Goal: Register for event/course

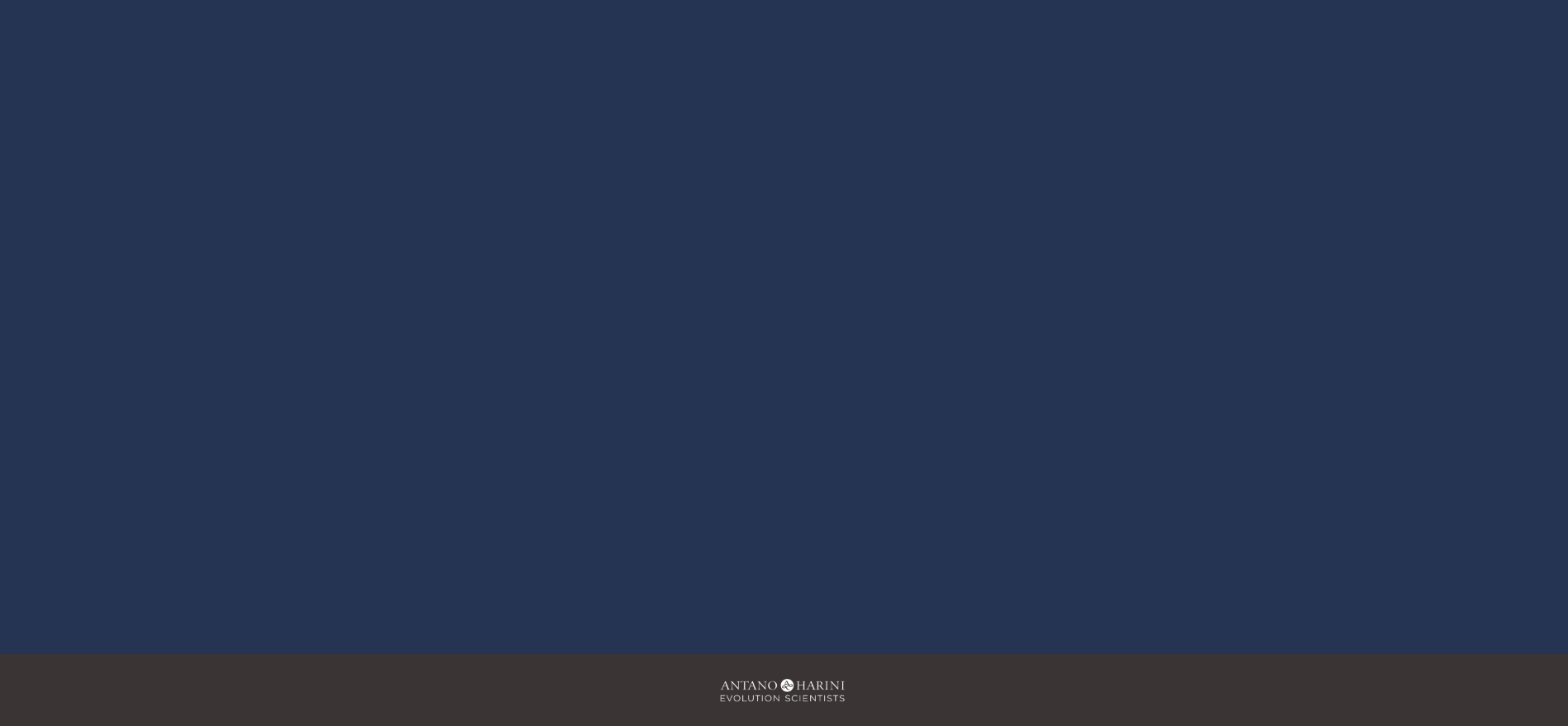
scroll to position [143, 0]
click at [762, 289] on div at bounding box center [784, 315] width 957 height 538
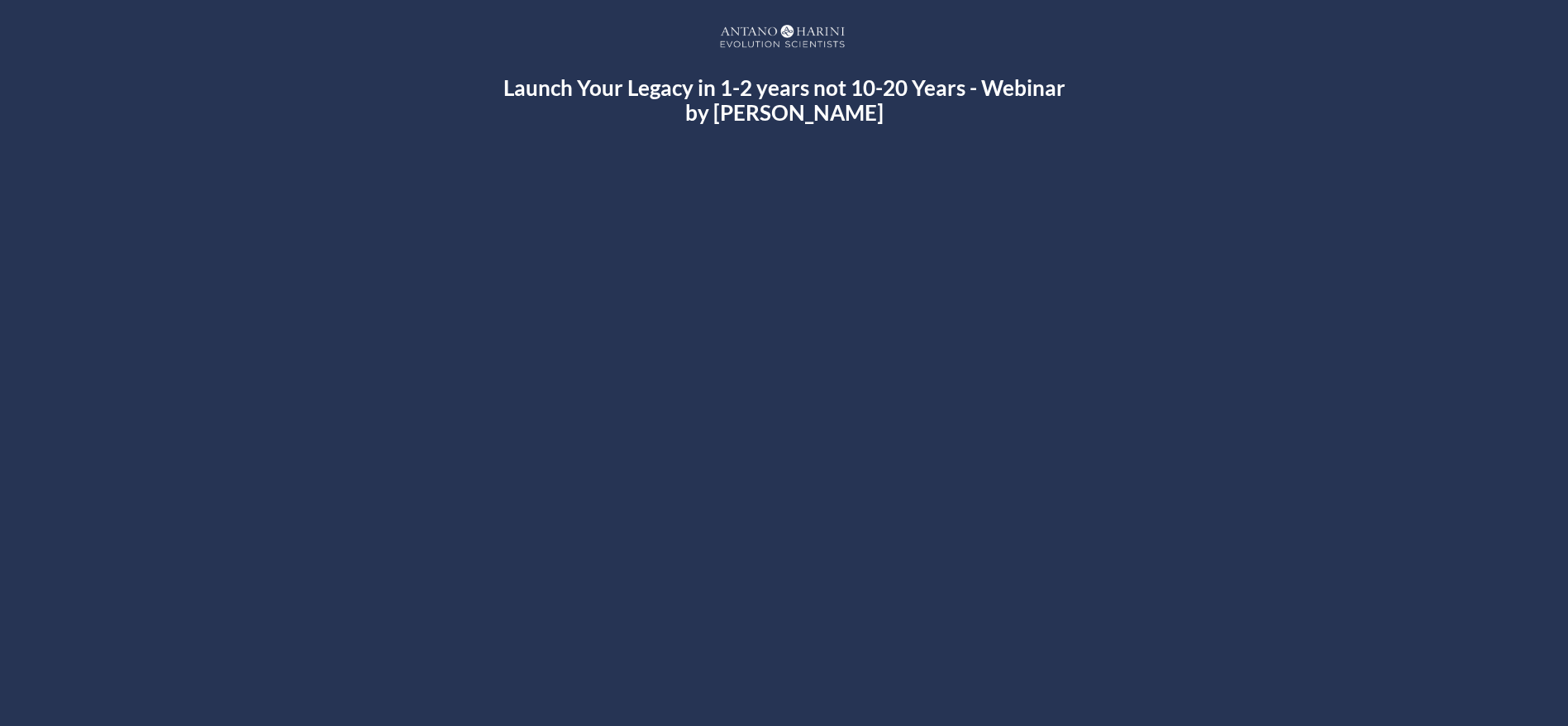
scroll to position [30, 0]
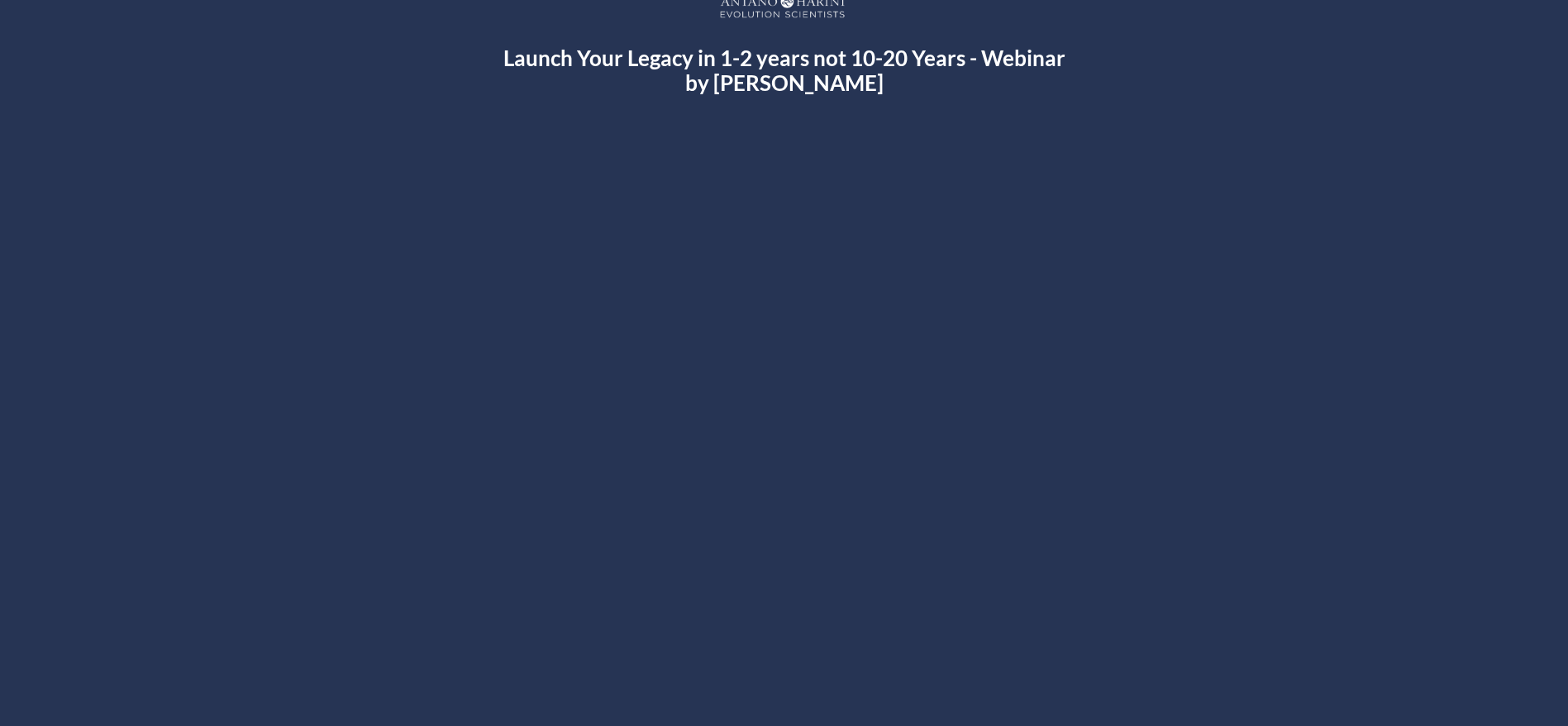
click at [1344, 18] on div "Launch Your Legacy in 1-2 years not 10-20 Years - Webinar by Harini Ramachandra…" at bounding box center [784, 367] width 1566 height 761
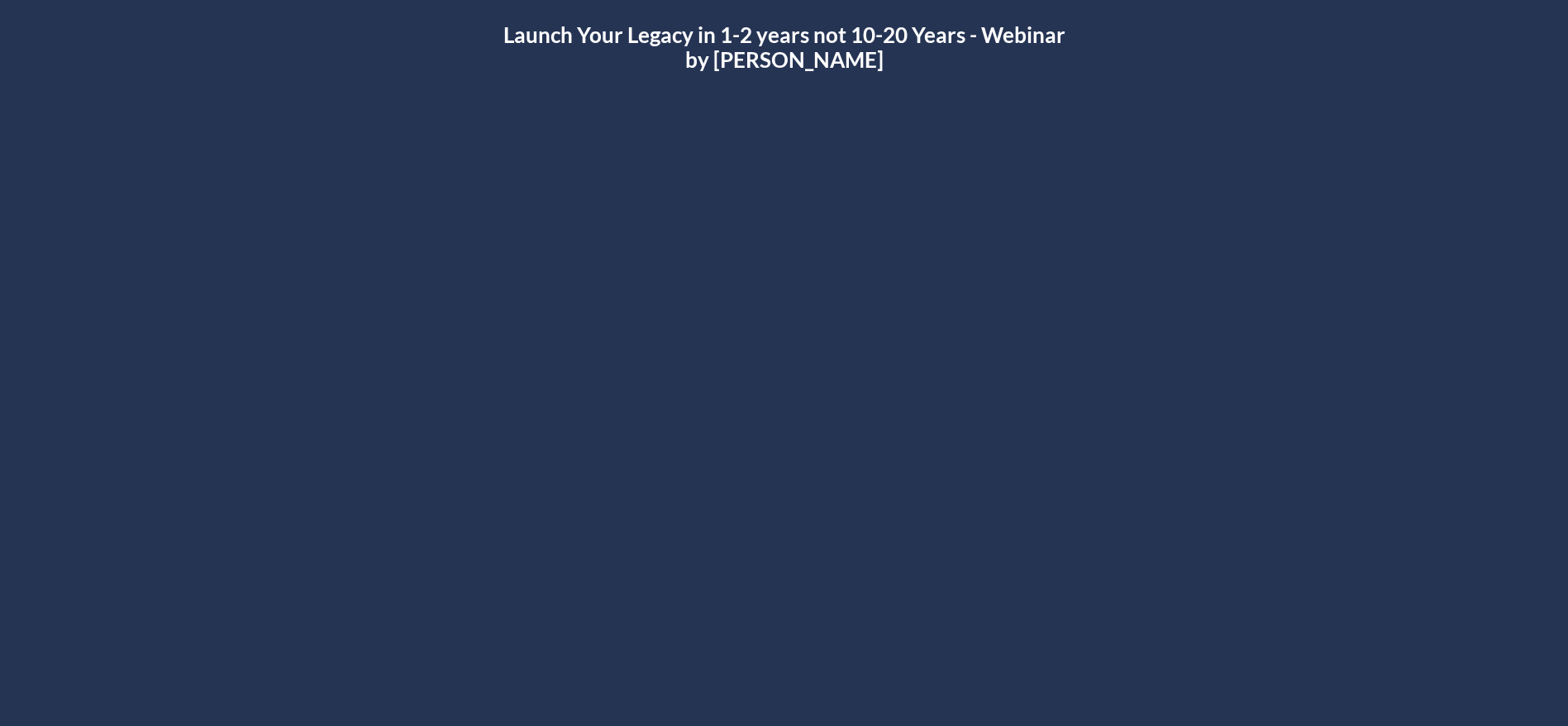
scroll to position [0, 0]
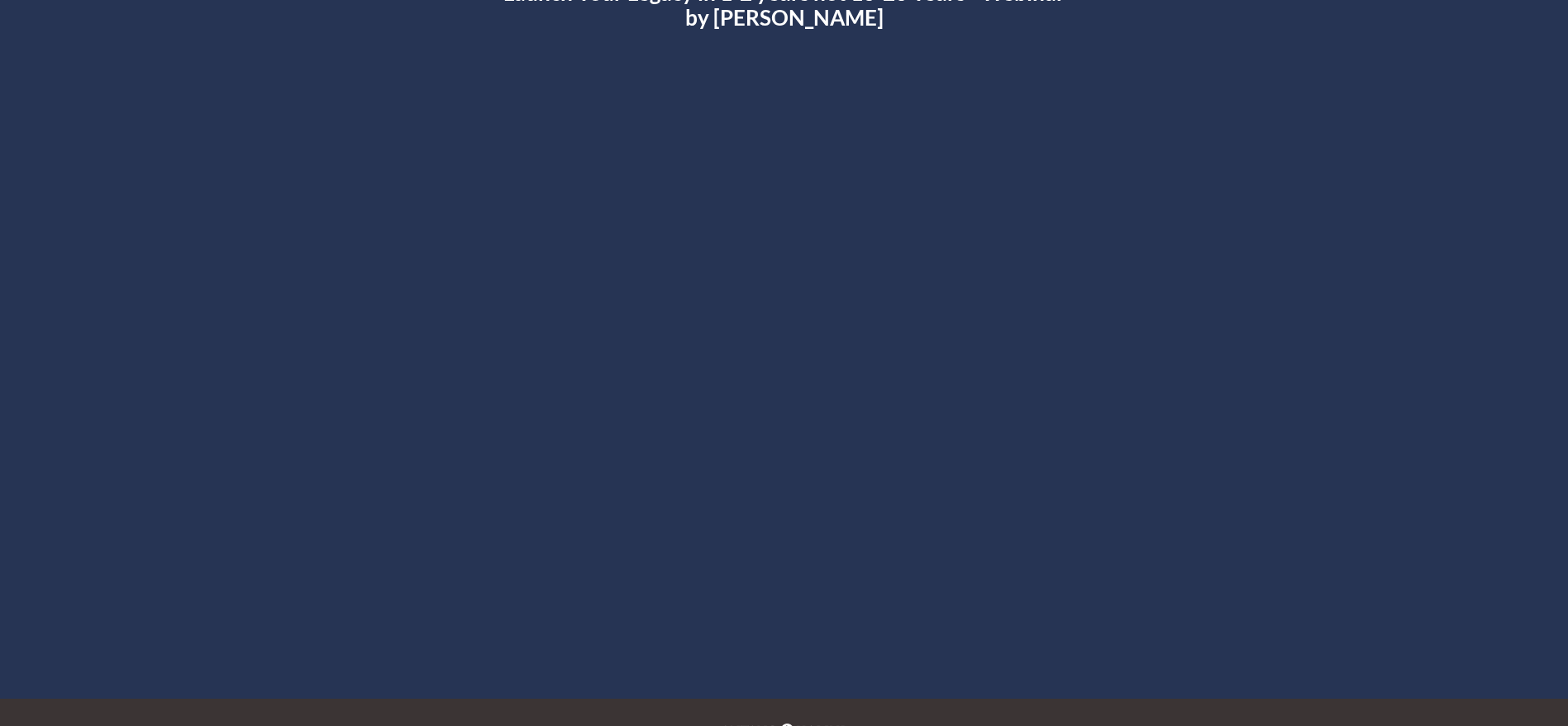
scroll to position [97, 0]
click at [787, 337] on div at bounding box center [784, 361] width 957 height 538
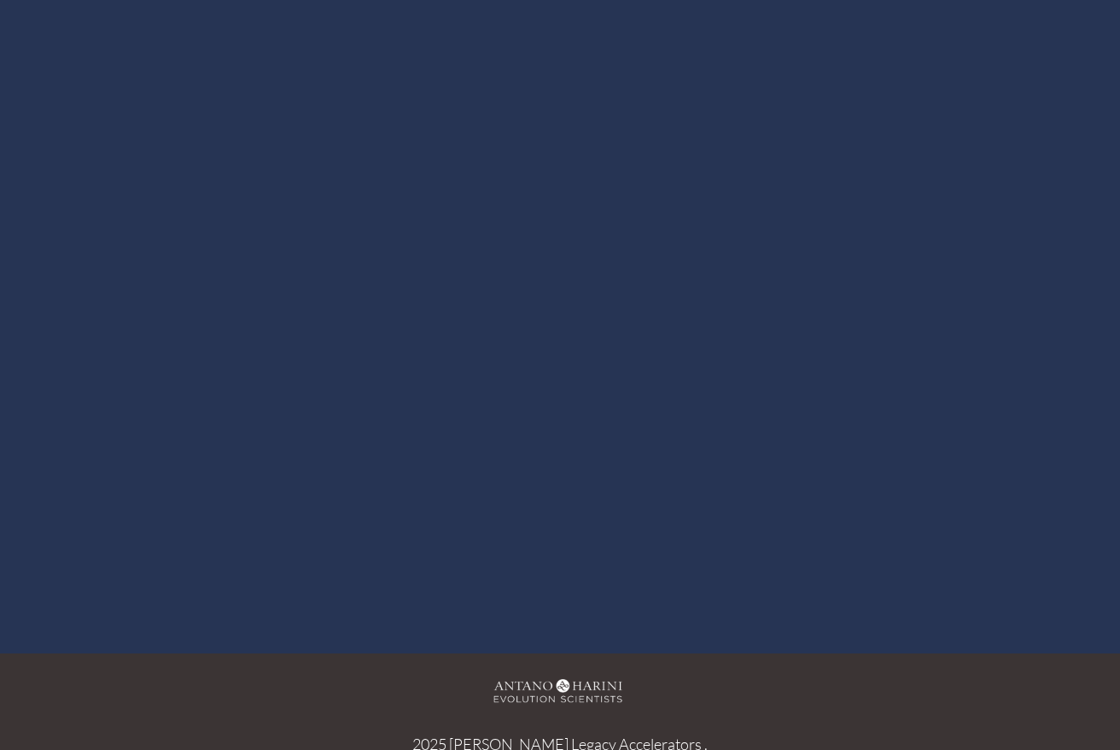
scroll to position [0, 0]
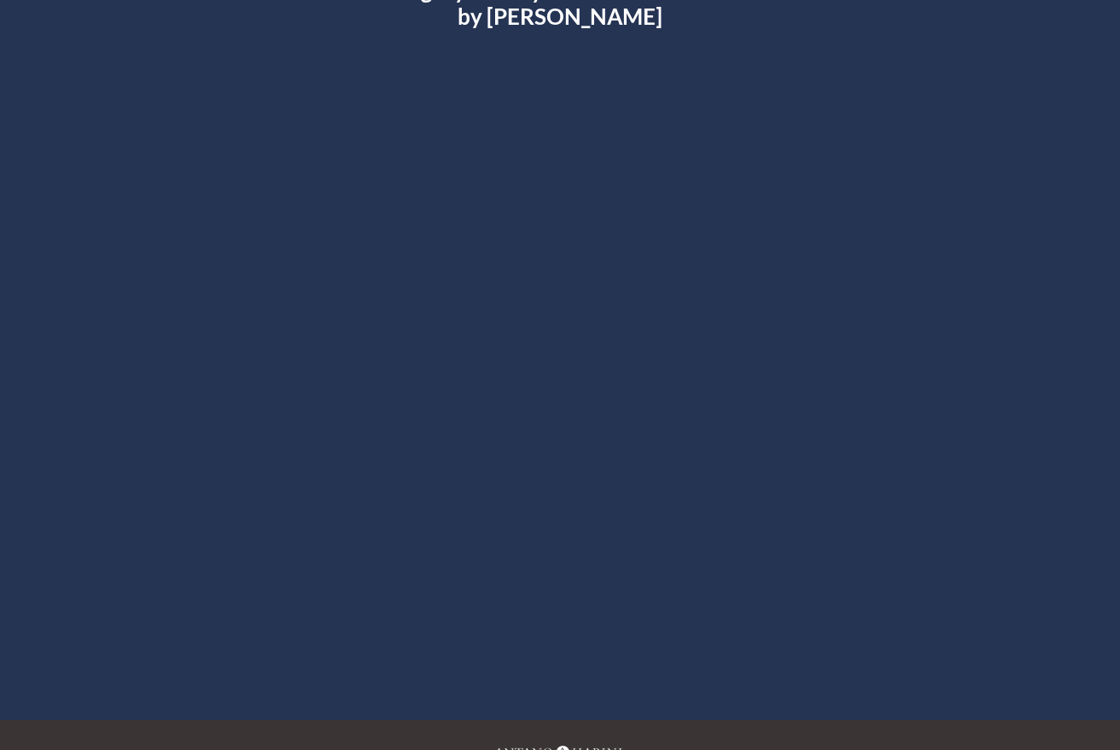
scroll to position [99, 0]
click at [544, 336] on div at bounding box center [560, 374] width 989 height 556
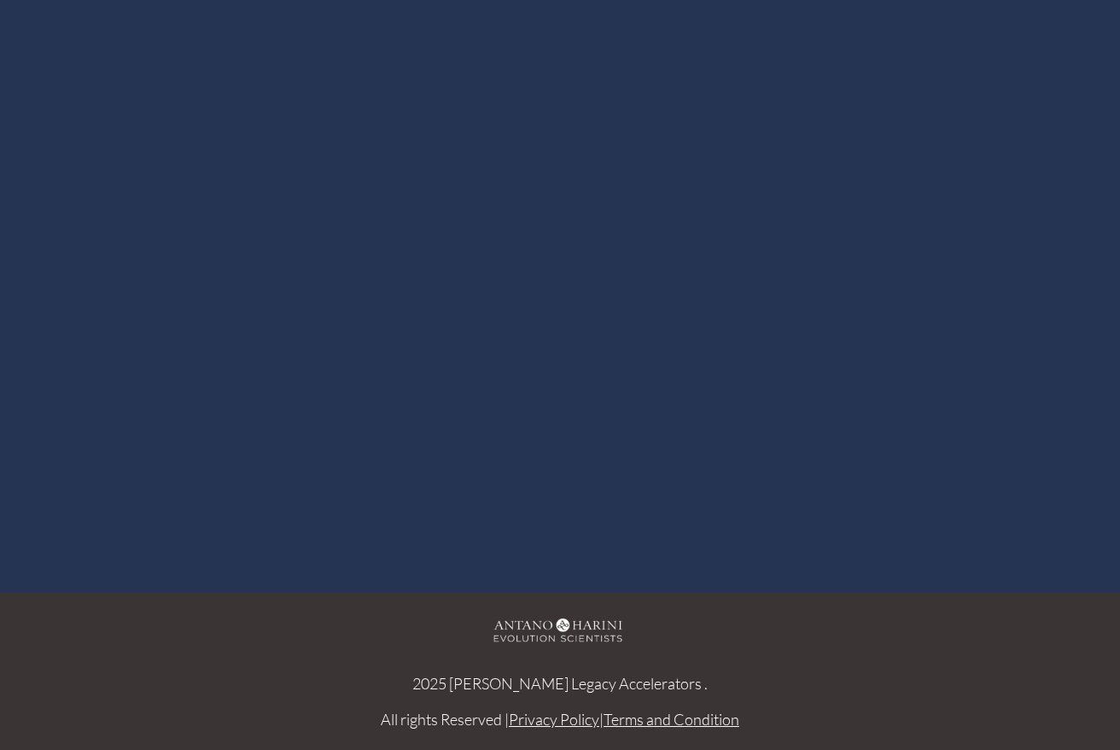
scroll to position [0, 0]
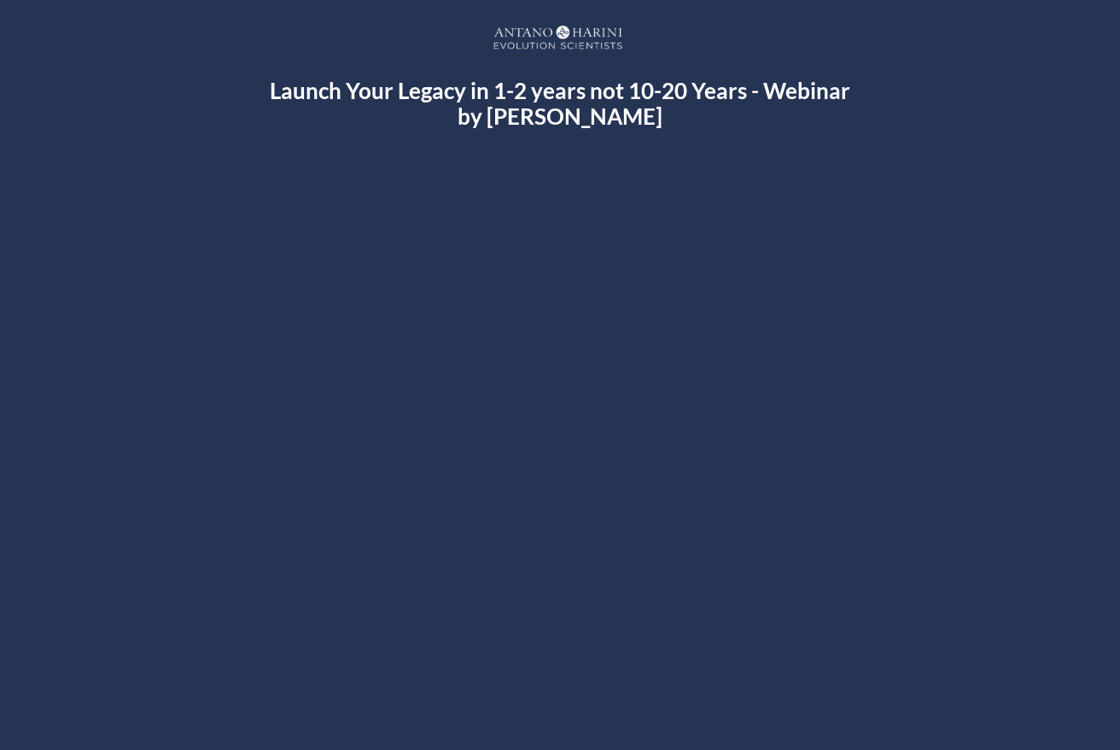
drag, startPoint x: 691, startPoint y: 125, endPoint x: 272, endPoint y: 96, distance: 420.2
click at [272, 96] on h2 "Launch Your Legacy in 1-2 years not 10-20 Years - Webinar by [PERSON_NAME]" at bounding box center [561, 103] width 592 height 51
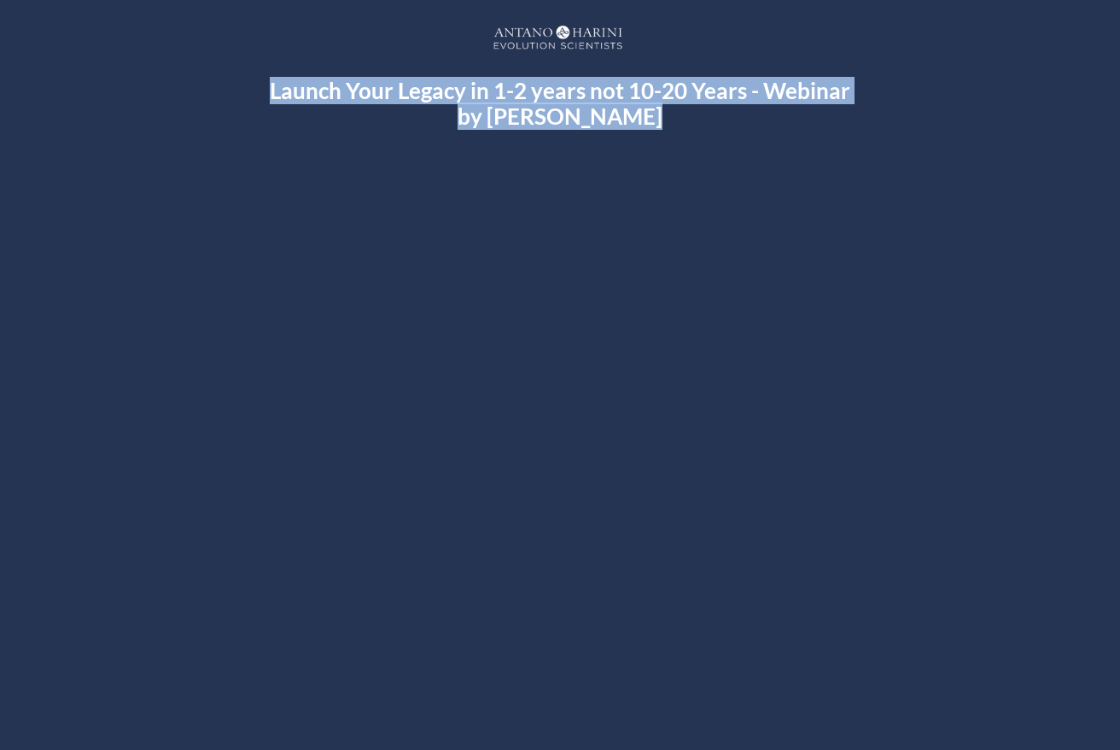
drag, startPoint x: 272, startPoint y: 96, endPoint x: 681, endPoint y: 108, distance: 410.1
click at [681, 108] on h2 "Launch Your Legacy in 1-2 years not 10-20 Years - Webinar by [PERSON_NAME]" at bounding box center [561, 103] width 592 height 51
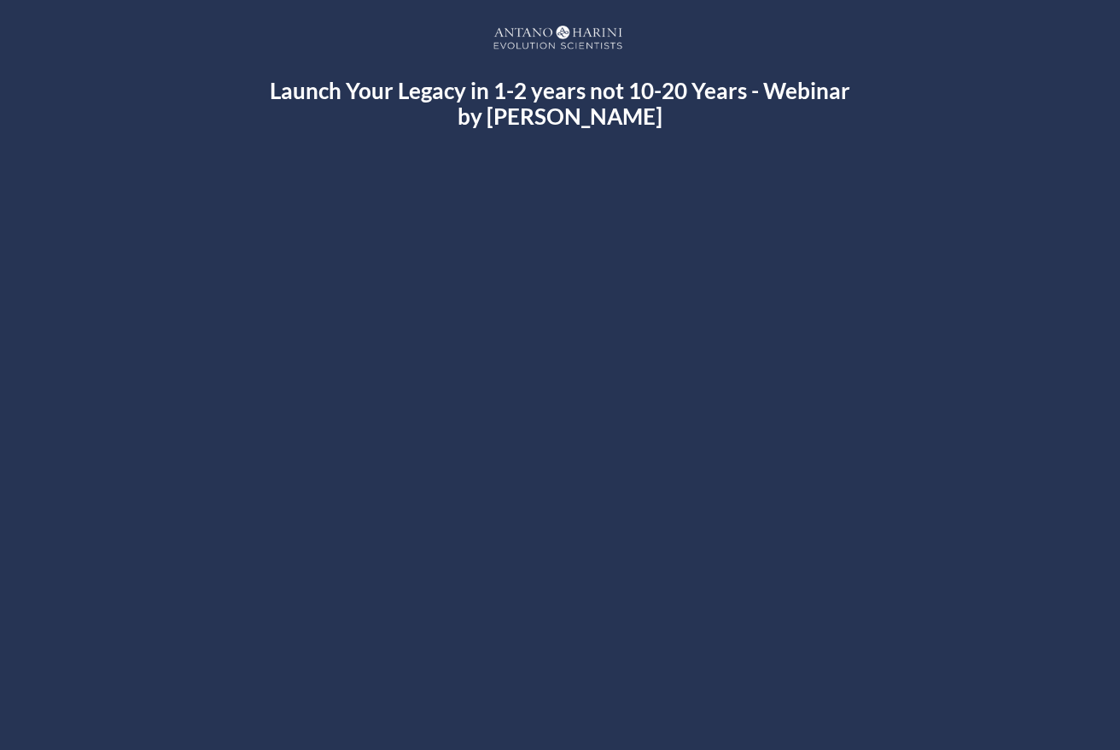
drag, startPoint x: 690, startPoint y: 118, endPoint x: 276, endPoint y: 92, distance: 415.0
click at [276, 92] on h2 "Launch Your Legacy in 1-2 years not 10-20 Years - Webinar by [PERSON_NAME]" at bounding box center [561, 103] width 592 height 51
click at [634, 127] on h2 "Launch Your Legacy in 1-2 years not 10-20 Years - Webinar by [PERSON_NAME]" at bounding box center [561, 103] width 592 height 51
click at [560, 465] on div at bounding box center [560, 473] width 989 height 556
click at [458, 494] on div at bounding box center [560, 473] width 989 height 556
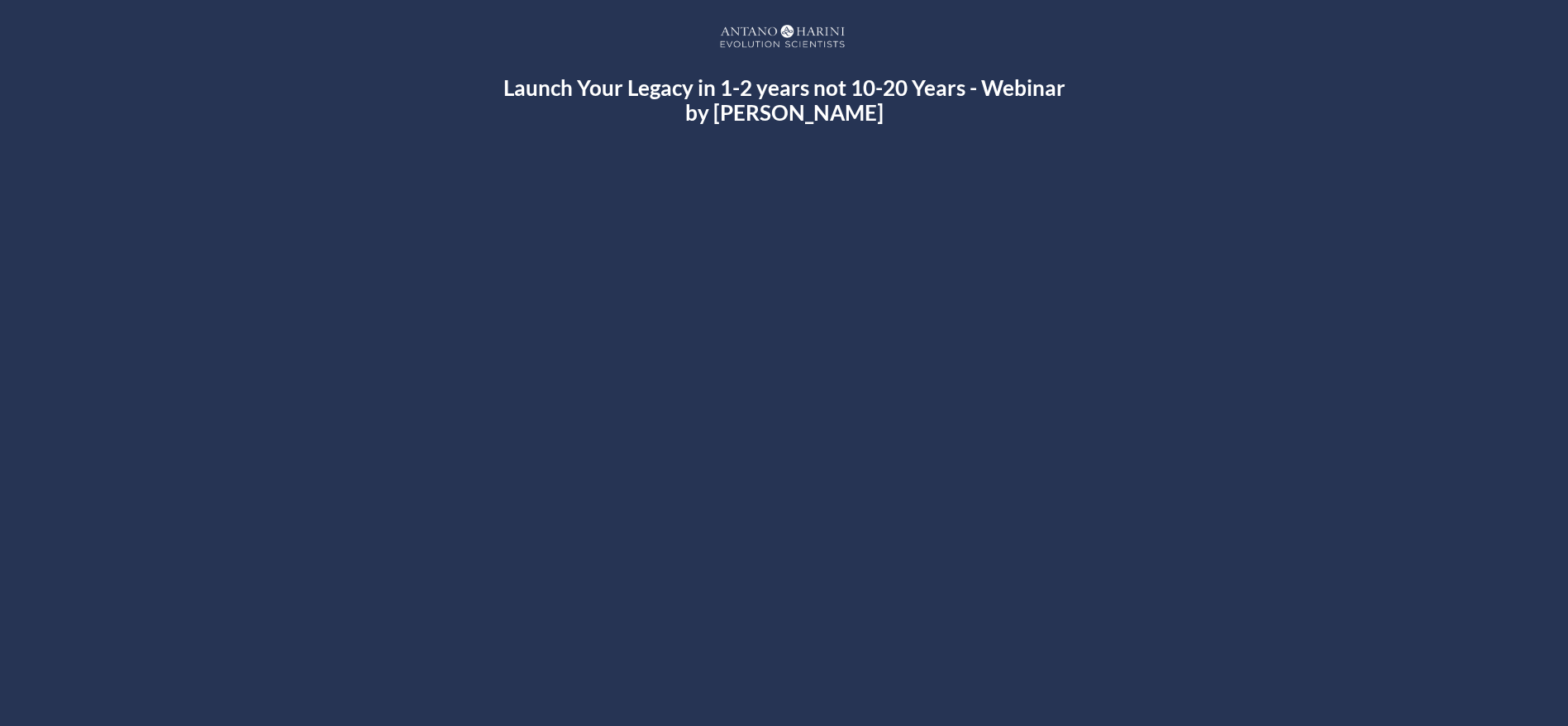
drag, startPoint x: 909, startPoint y: 106, endPoint x: 506, endPoint y: 92, distance: 403.2
click at [506, 92] on h2 "Launch Your Legacy in 1-2 years not 10-20 Years - Webinar by [PERSON_NAME]" at bounding box center [784, 100] width 573 height 49
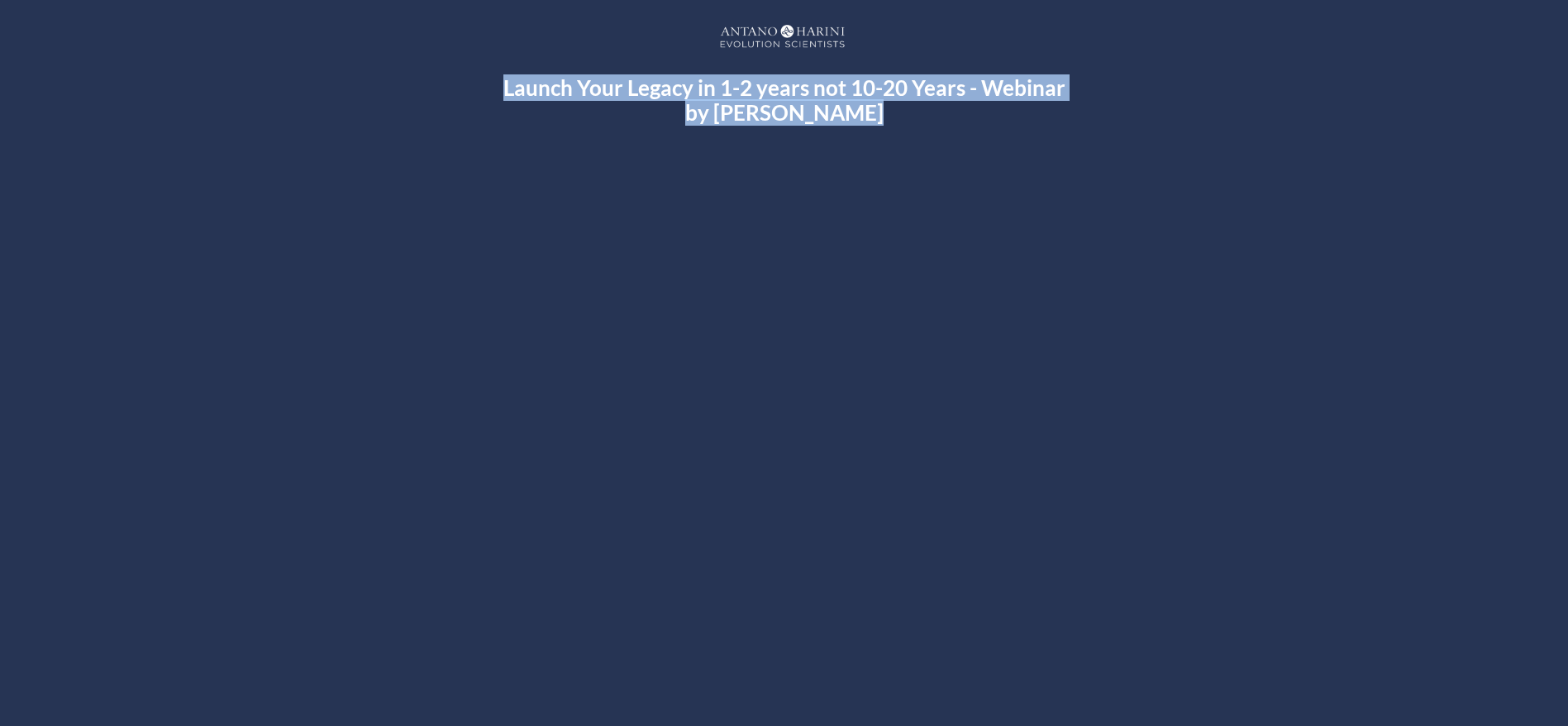
drag, startPoint x: 506, startPoint y: 92, endPoint x: 899, endPoint y: 108, distance: 393.3
click at [899, 108] on h2 "Launch Your Legacy in 1-2 years not 10-20 Years - Webinar by [PERSON_NAME]" at bounding box center [784, 100] width 573 height 49
drag, startPoint x: 899, startPoint y: 108, endPoint x: 408, endPoint y: 69, distance: 492.5
click at [408, 69] on div "Launch Your Legacy in 1-2 years not 10-20 Years - Webinar by [PERSON_NAME] Vide…" at bounding box center [784, 397] width 1566 height 761
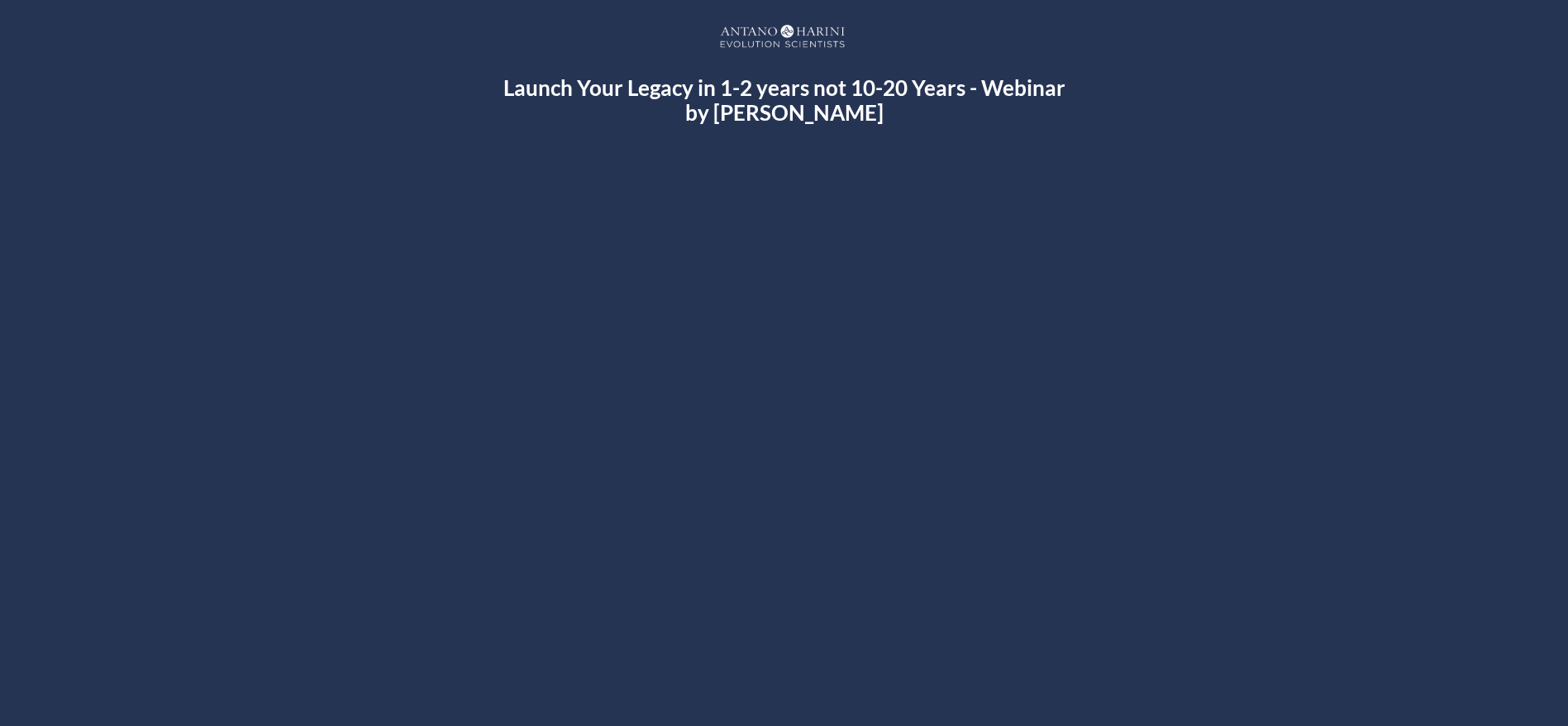
click at [408, 69] on div "Launch Your Legacy in 1-2 years not 10-20 Years - Webinar by [PERSON_NAME] Vide…" at bounding box center [784, 397] width 1566 height 761
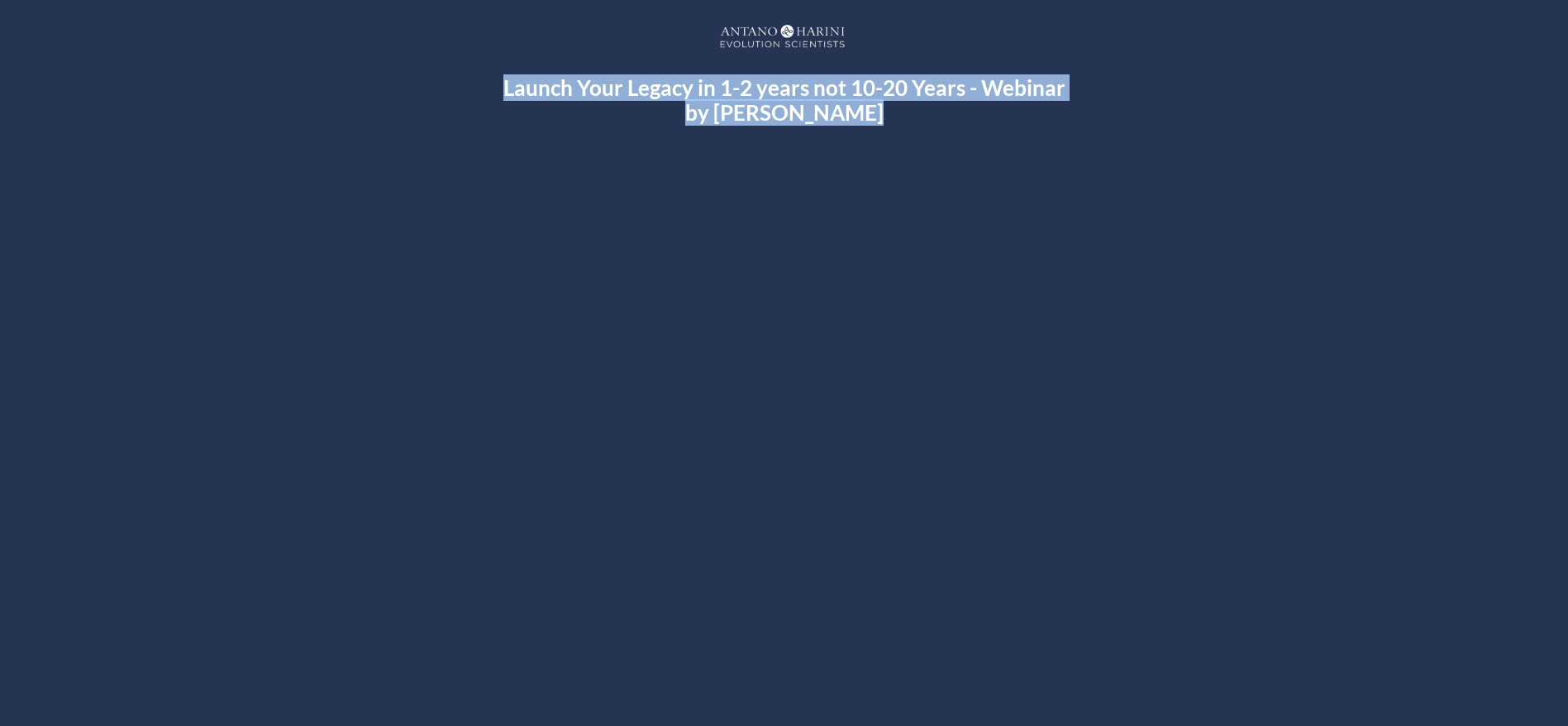
drag, startPoint x: 408, startPoint y: 69, endPoint x: 920, endPoint y: 111, distance: 513.7
click at [920, 111] on div "Launch Your Legacy in 1-2 years not 10-20 Years - Webinar by [PERSON_NAME] Vide…" at bounding box center [784, 397] width 1566 height 761
click at [920, 111] on h2 "Launch Your Legacy in 1-2 years not 10-20 Years - Webinar by [PERSON_NAME]" at bounding box center [784, 100] width 573 height 49
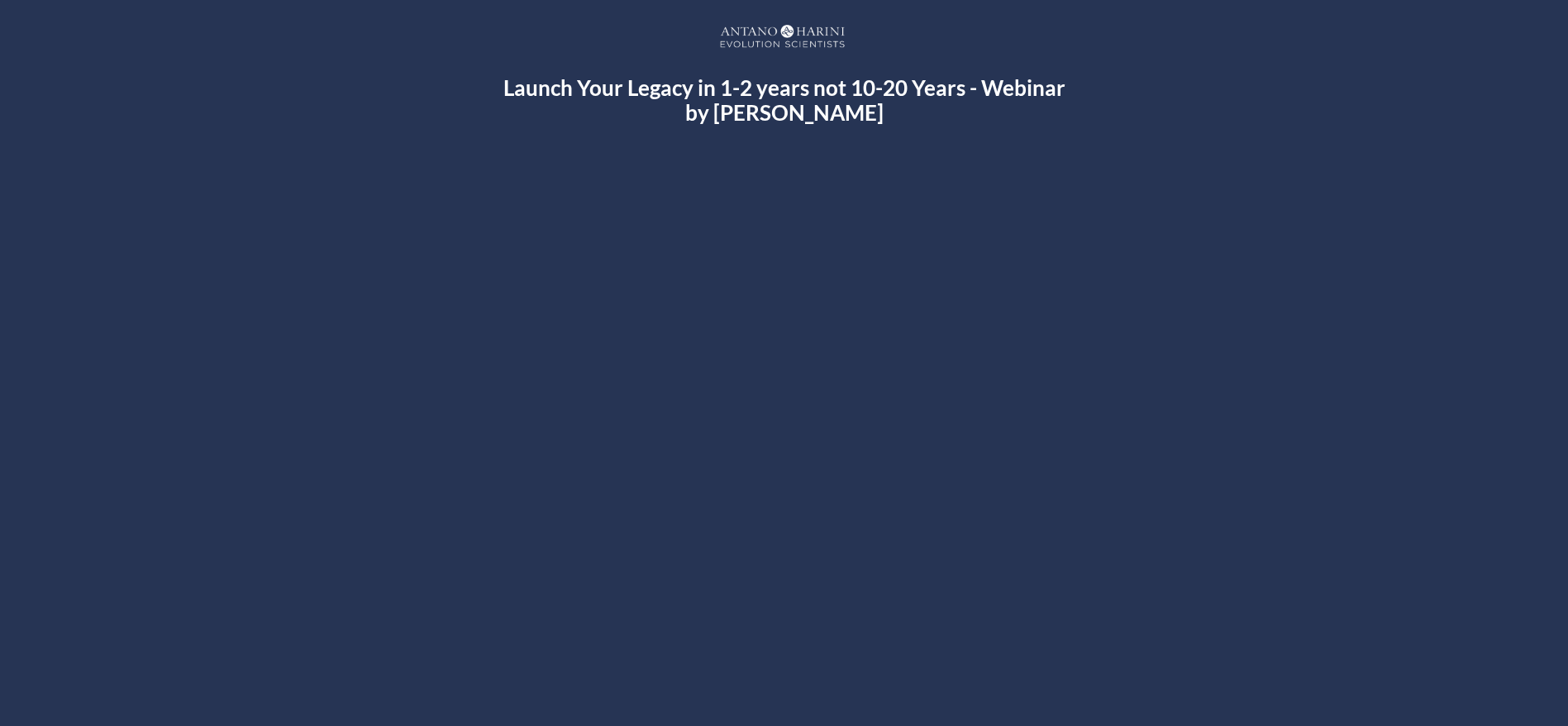
drag, startPoint x: 897, startPoint y: 114, endPoint x: 506, endPoint y: 97, distance: 391.4
click at [506, 97] on h2 "Launch Your Legacy in 1-2 years not 10-20 Years - Webinar by [PERSON_NAME]" at bounding box center [784, 100] width 573 height 49
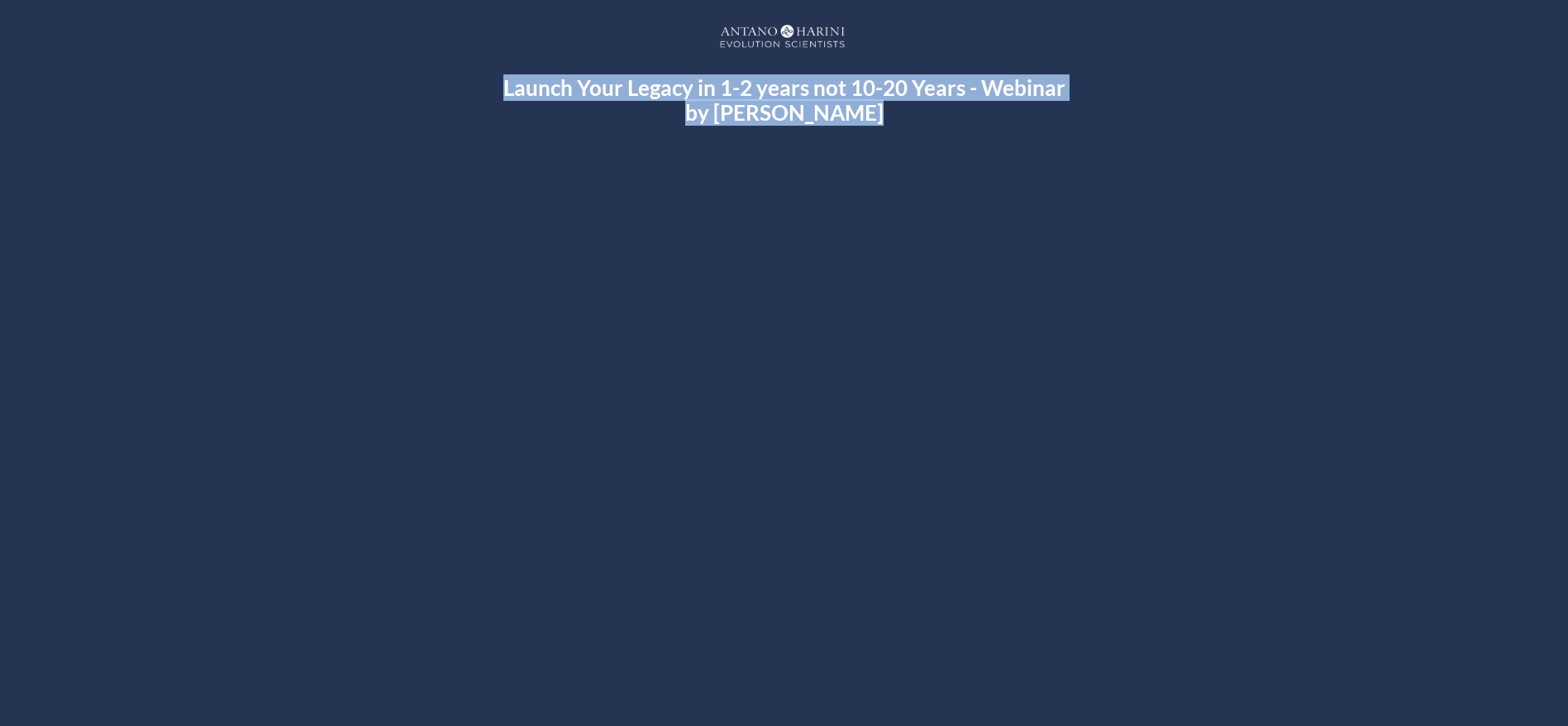
drag, startPoint x: 506, startPoint y: 97, endPoint x: 910, endPoint y: 112, distance: 404.3
click at [910, 112] on h2 "Launch Your Legacy in 1-2 years not 10-20 Years - Webinar by [PERSON_NAME]" at bounding box center [784, 100] width 573 height 49
drag, startPoint x: 910, startPoint y: 112, endPoint x: 498, endPoint y: 86, distance: 412.8
click at [498, 86] on h2 "Launch Your Legacy in 1-2 years not 10-20 Years - Webinar by [PERSON_NAME]" at bounding box center [784, 100] width 573 height 49
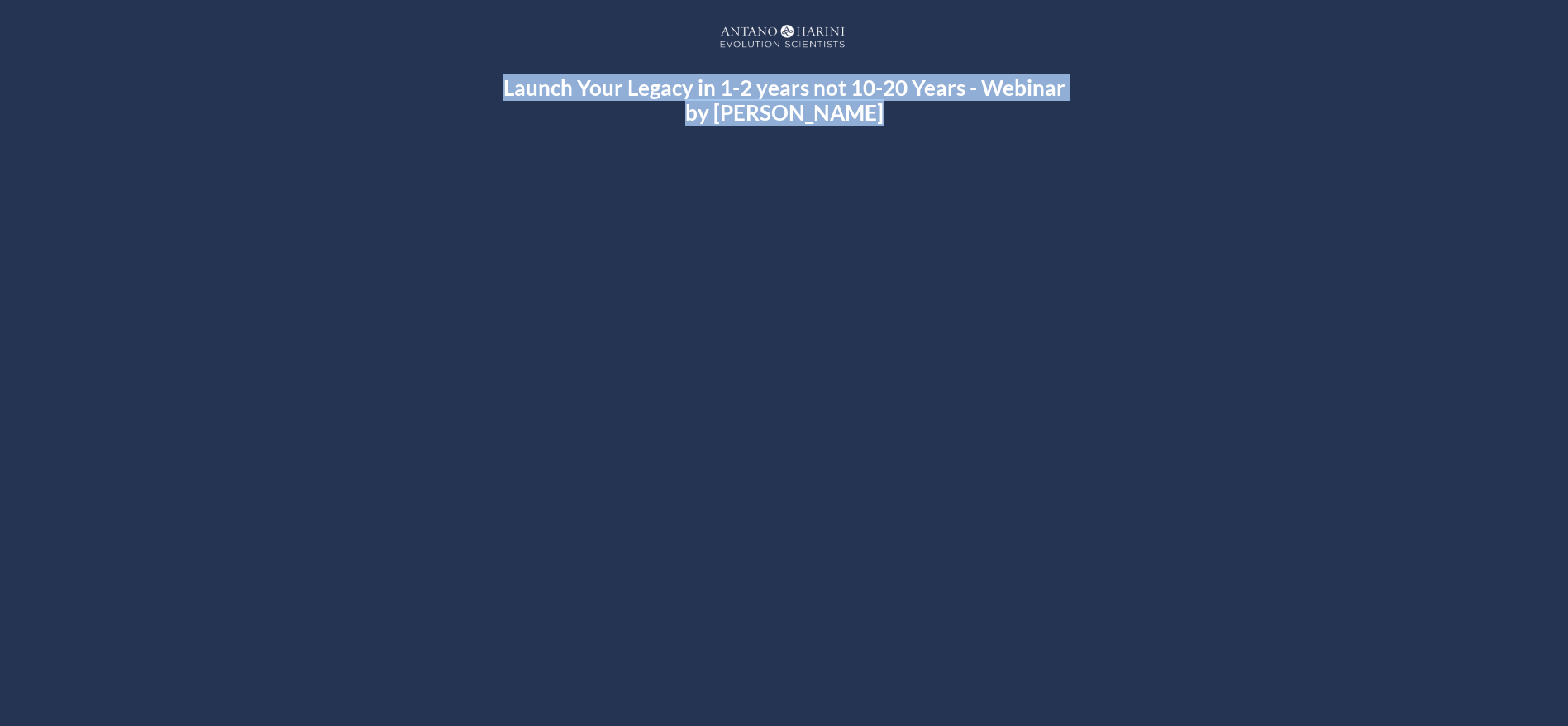
click at [498, 86] on h2 "Launch Your Legacy in 1-2 years not 10-20 Years - Webinar by [PERSON_NAME]" at bounding box center [784, 100] width 573 height 49
drag, startPoint x: 498, startPoint y: 86, endPoint x: 1056, endPoint y: 81, distance: 558.0
click at [1056, 81] on h2 "Launch Your Legacy in 1-2 years not 10-20 Years - Webinar by [PERSON_NAME]" at bounding box center [784, 100] width 573 height 49
drag, startPoint x: 903, startPoint y: 115, endPoint x: 665, endPoint y: 121, distance: 238.1
click at [665, 121] on h2 "Launch Your Legacy in 1-2 years not 10-20 Years - Webinar by [PERSON_NAME]" at bounding box center [784, 100] width 573 height 49
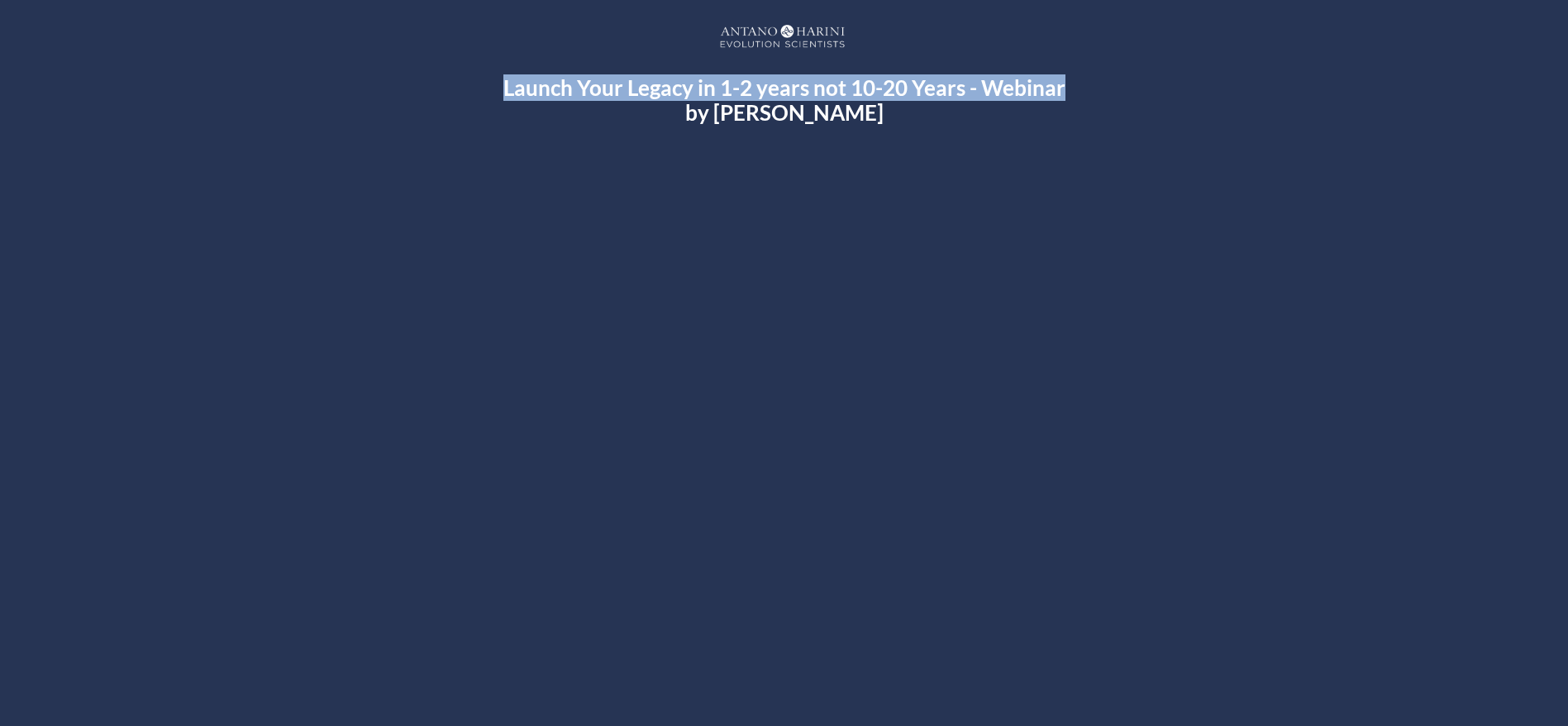
click at [665, 121] on h2 "Launch Your Legacy in 1-2 years not 10-20 Years - Webinar by [PERSON_NAME]" at bounding box center [784, 100] width 573 height 49
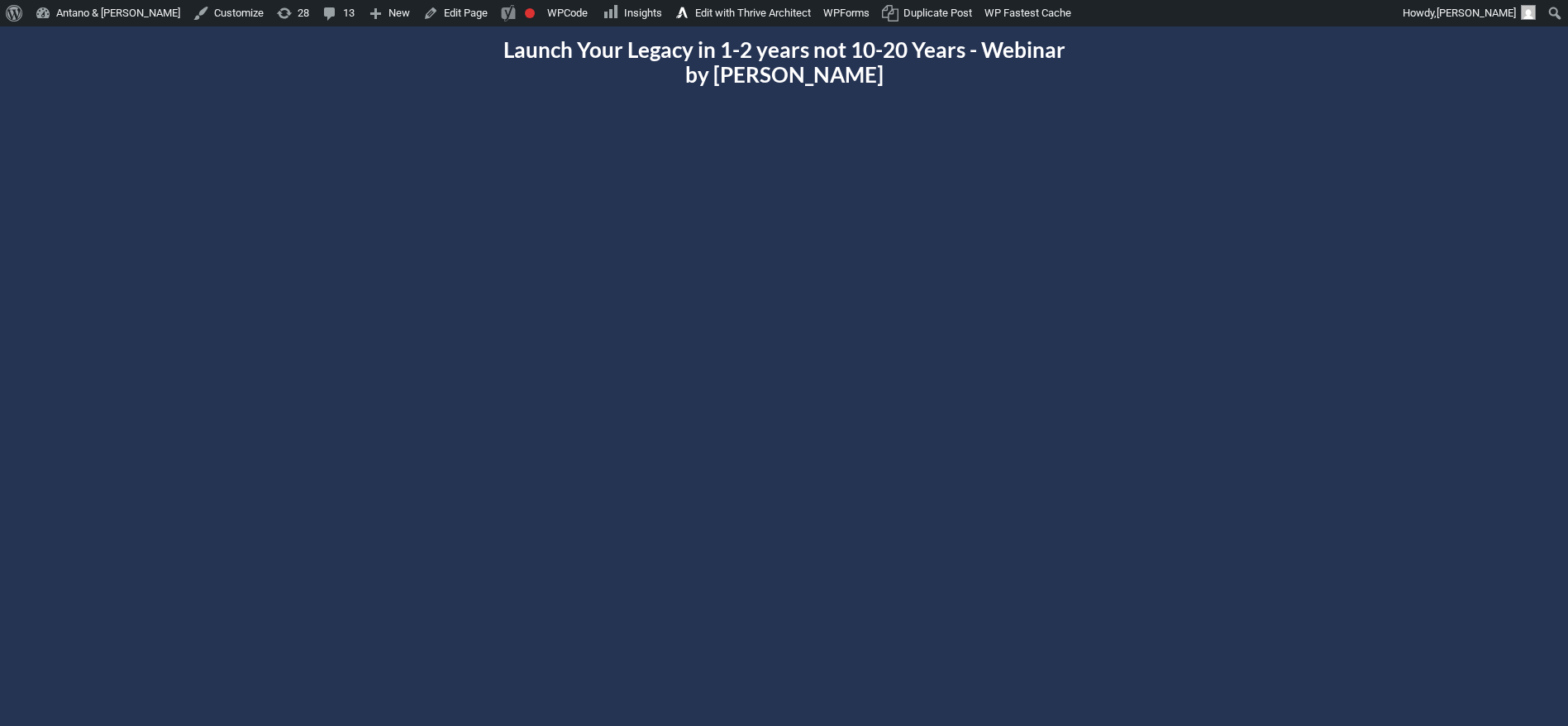
click at [784, 413] on div at bounding box center [784, 411] width 957 height 538
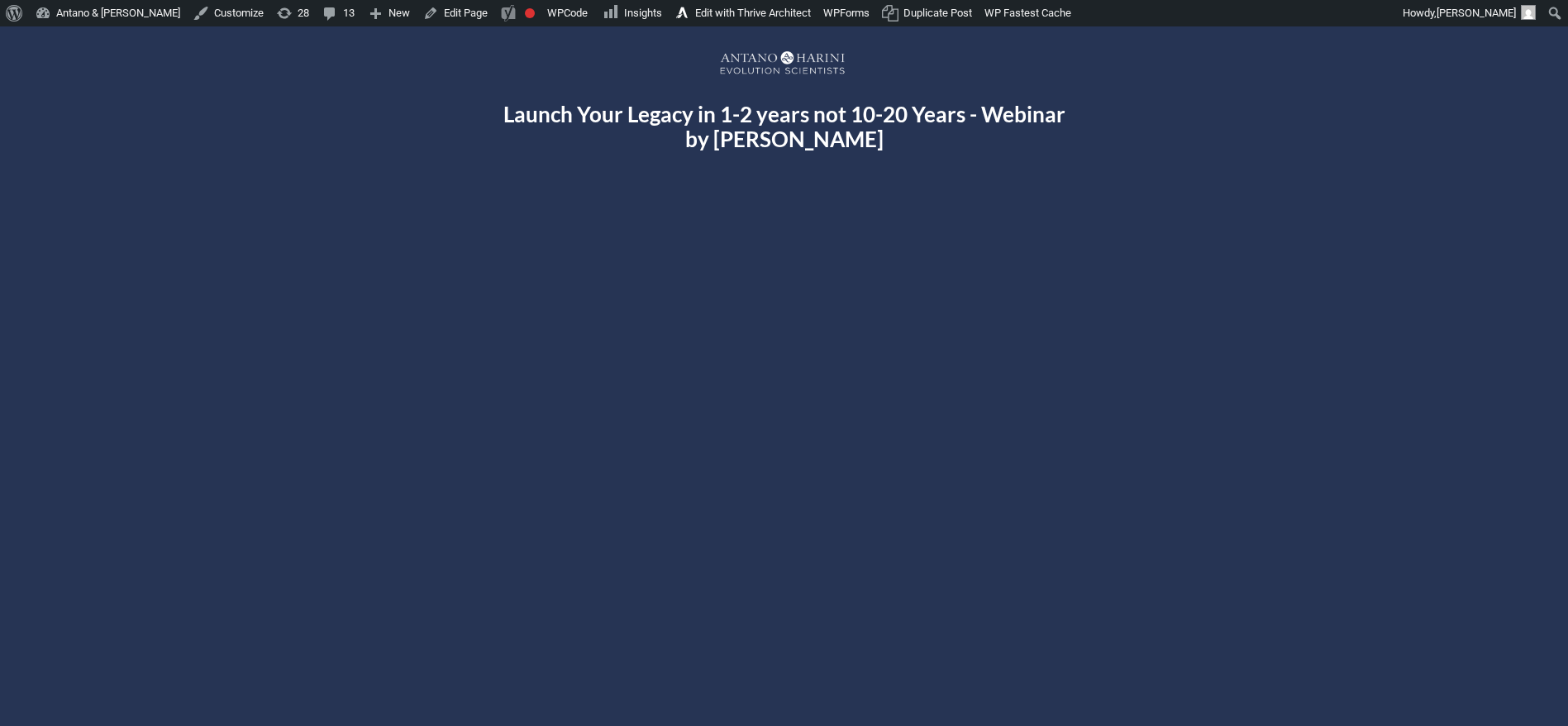
click at [568, 185] on div at bounding box center [784, 475] width 992 height 590
